Goal: Task Accomplishment & Management: Use online tool/utility

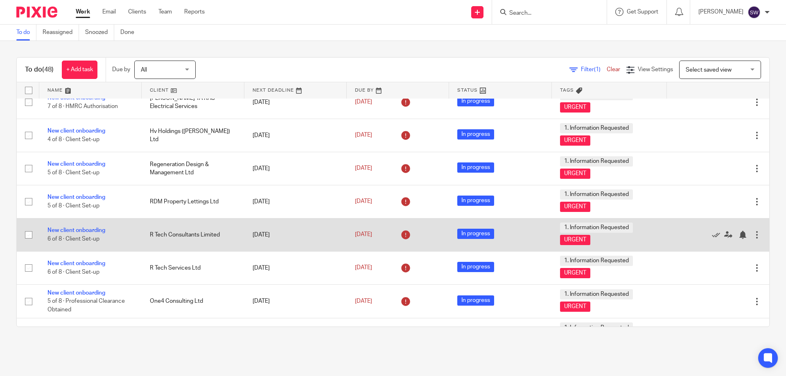
scroll to position [622, 0]
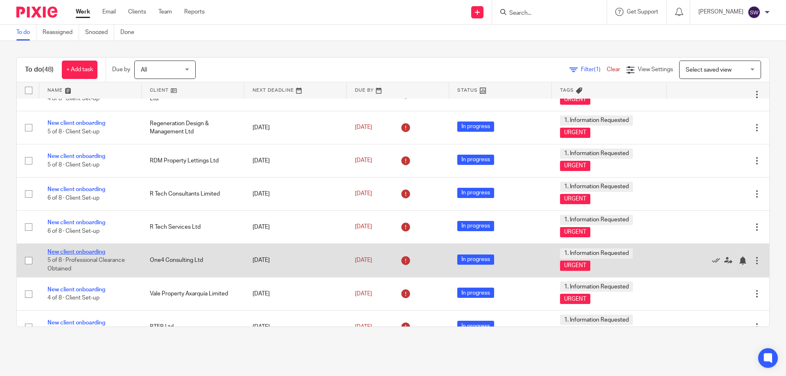
click at [81, 250] on link "New client onboarding" at bounding box center [76, 252] width 58 height 6
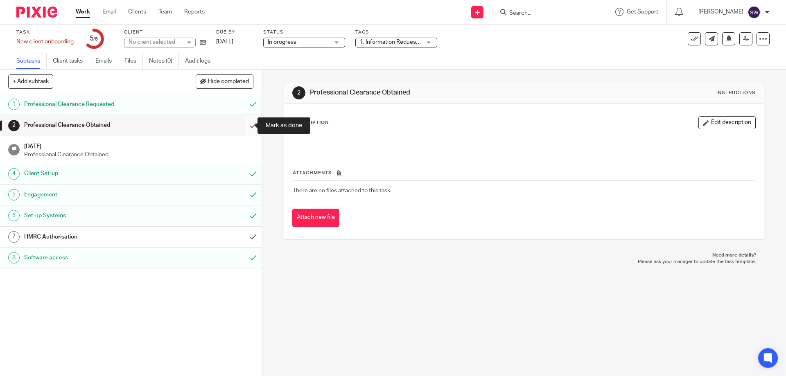
click at [245, 129] on input "submit" at bounding box center [130, 125] width 261 height 20
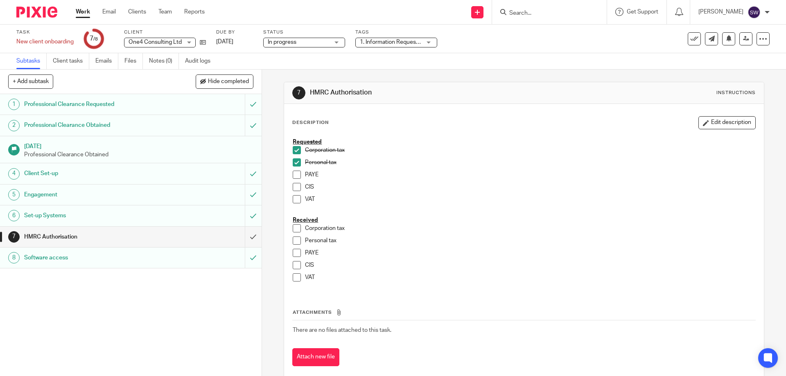
click at [84, 15] on link "Work" at bounding box center [83, 12] width 14 height 8
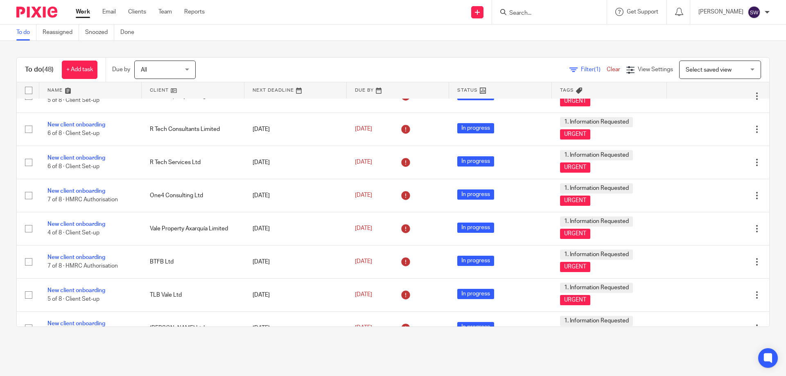
scroll to position [695, 0]
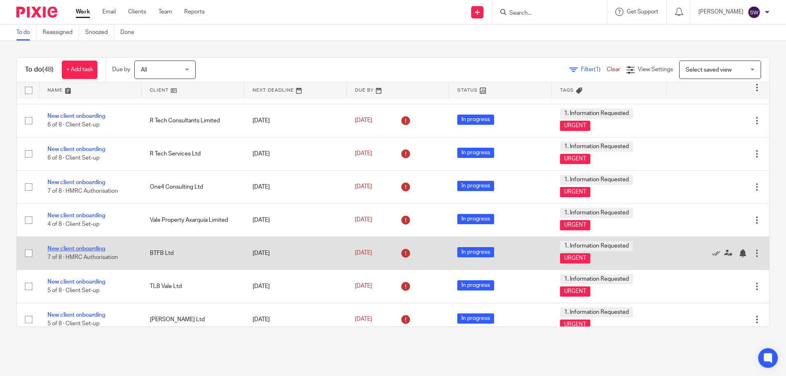
click at [83, 248] on link "New client onboarding" at bounding box center [76, 249] width 58 height 6
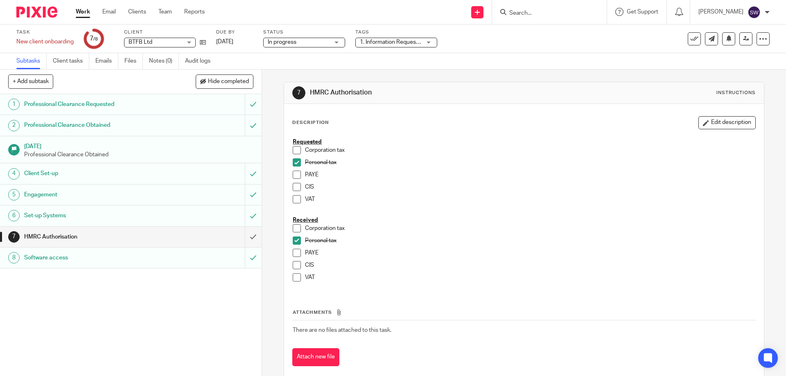
click at [296, 151] on span at bounding box center [297, 150] width 8 height 8
